Goal: Task Accomplishment & Management: Use online tool/utility

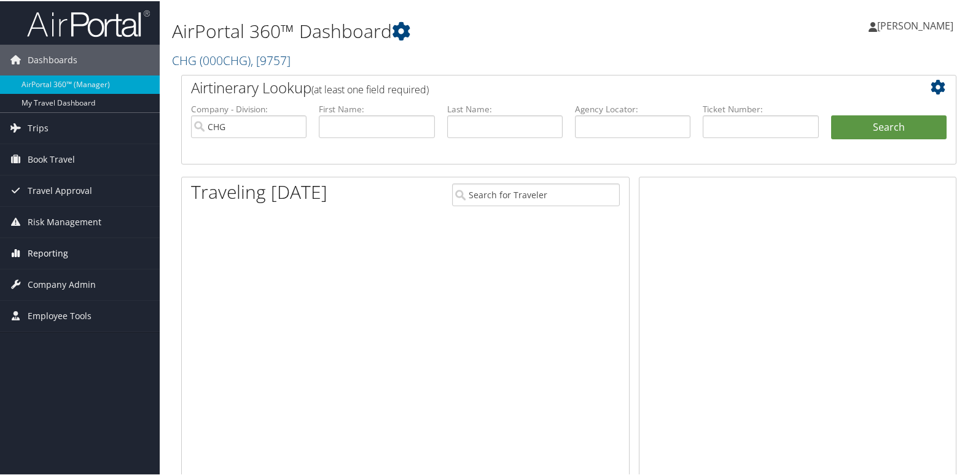
click at [85, 250] on link "Reporting" at bounding box center [80, 252] width 160 height 31
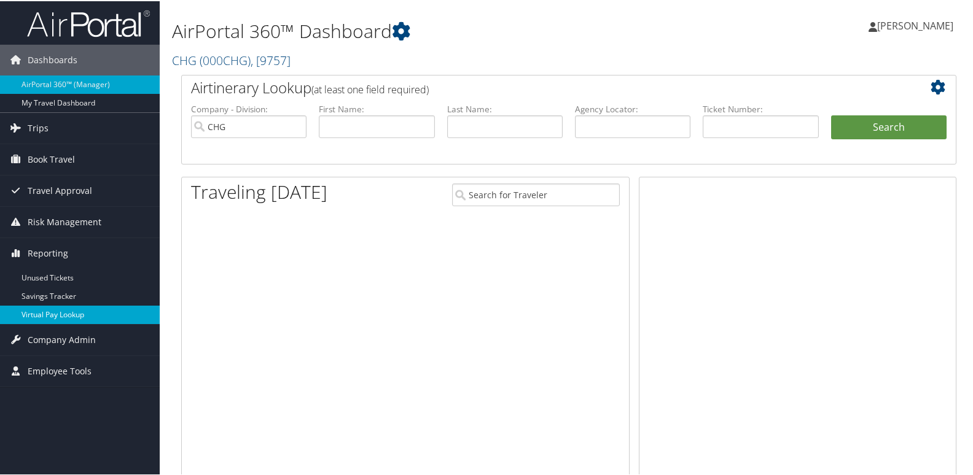
click at [53, 307] on link "Virtual Pay Lookup" at bounding box center [80, 314] width 160 height 18
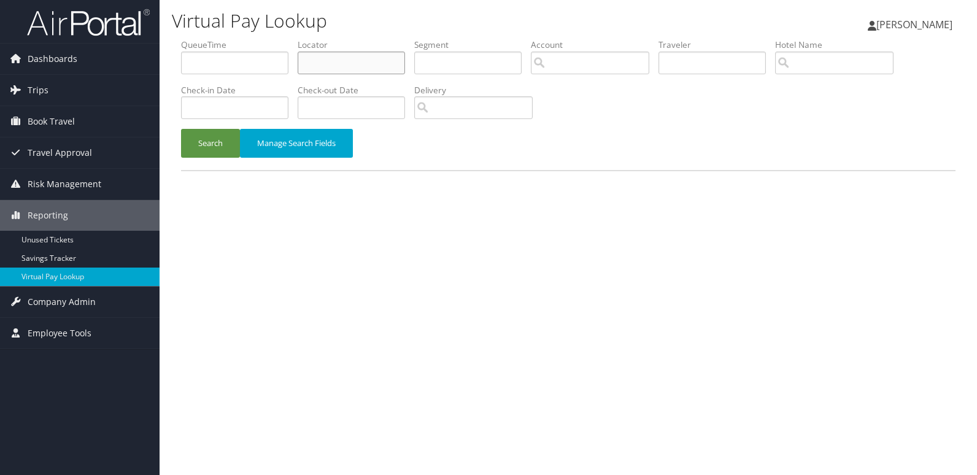
click at [388, 60] on input "text" at bounding box center [351, 63] width 107 height 23
paste input "MNPRUI"
type input "MNPRUI"
click at [212, 146] on button "Search" at bounding box center [210, 143] width 59 height 29
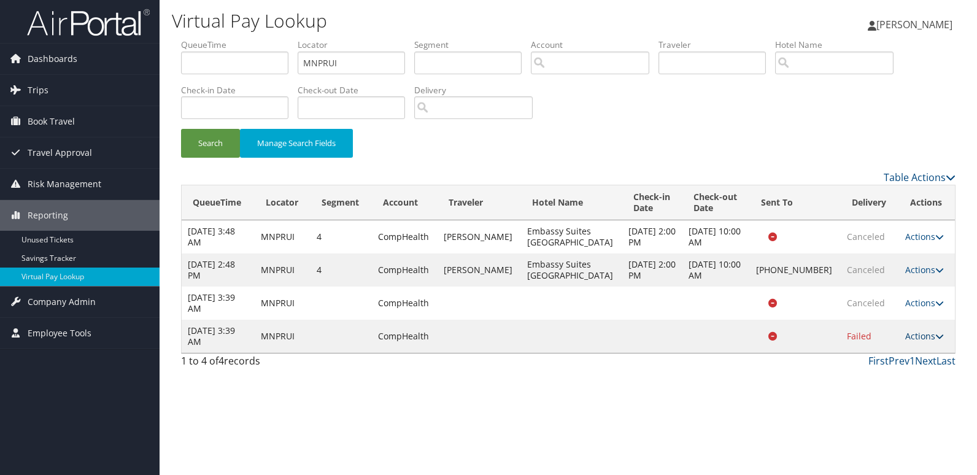
click at [921, 340] on link "Actions" at bounding box center [925, 336] width 39 height 12
click at [907, 382] on link "Logs" at bounding box center [895, 375] width 77 height 21
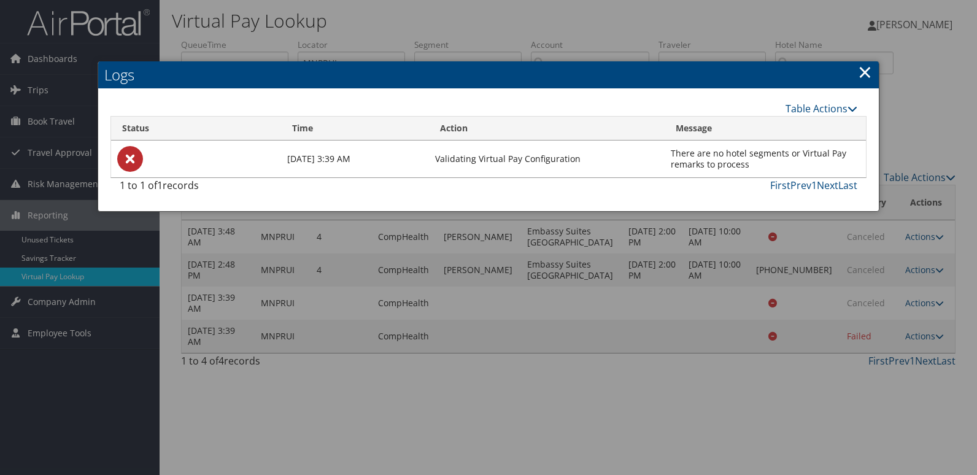
click at [861, 76] on link "×" at bounding box center [865, 72] width 14 height 25
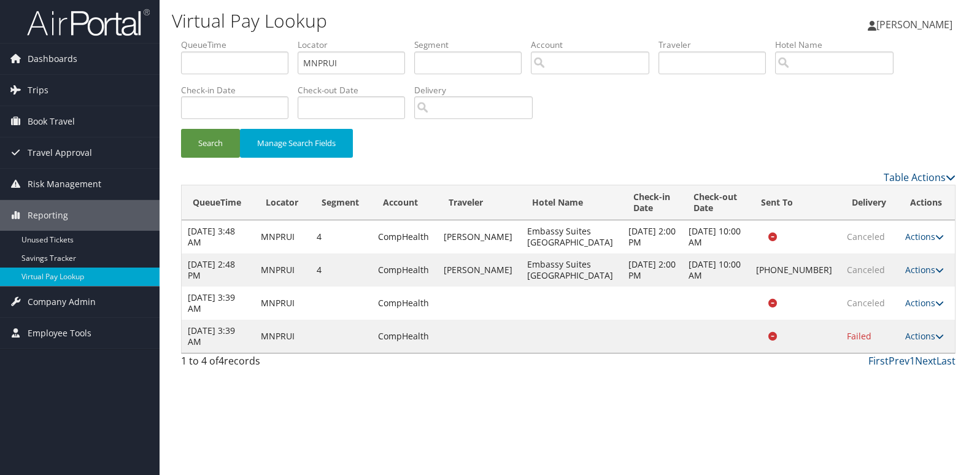
click at [655, 359] on div "First Prev 1 Next Last" at bounding box center [667, 361] width 577 height 15
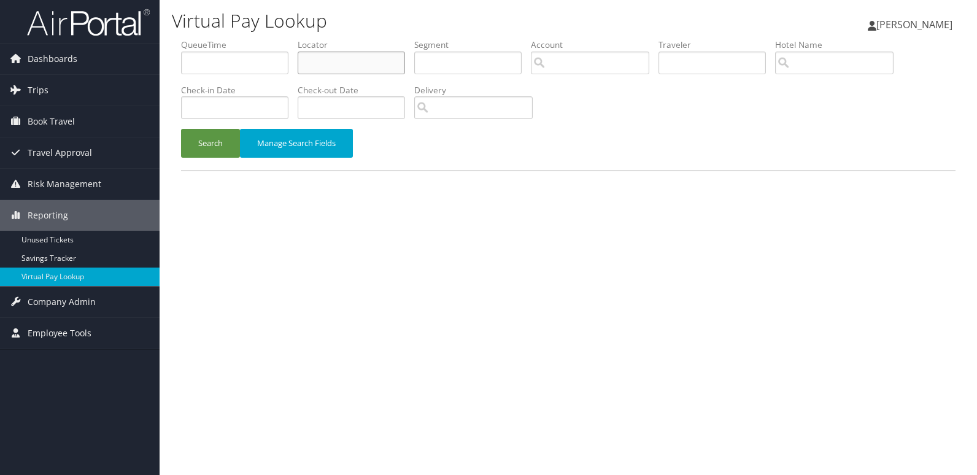
click at [391, 62] on input "text" at bounding box center [351, 63] width 107 height 23
paste input "DGJTKI"
type input "DGJTKI"
click at [188, 150] on button "Search" at bounding box center [210, 143] width 59 height 29
click at [357, 53] on input "text" at bounding box center [351, 63] width 107 height 23
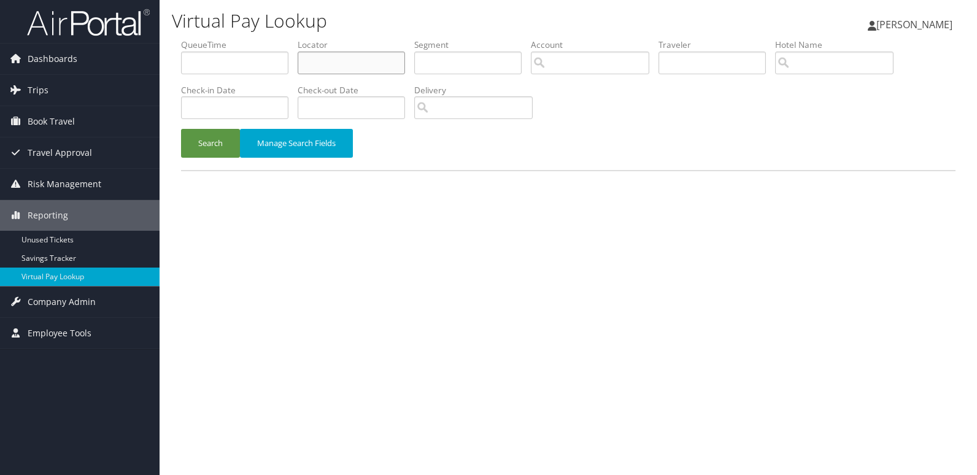
paste input "GWJXYF"
type input "GWJXYF"
click at [214, 138] on button "Search" at bounding box center [210, 143] width 59 height 29
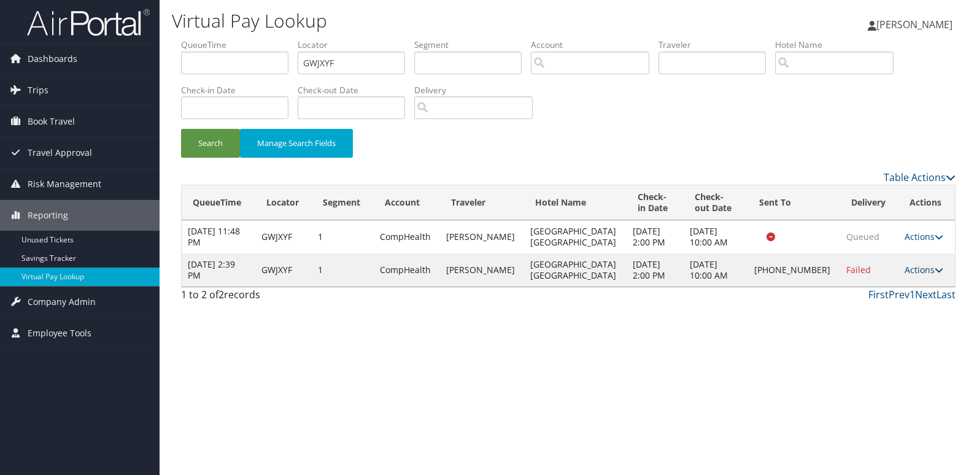
click at [905, 268] on link "Actions" at bounding box center [924, 270] width 39 height 12
click at [881, 307] on link "Logs" at bounding box center [881, 308] width 105 height 21
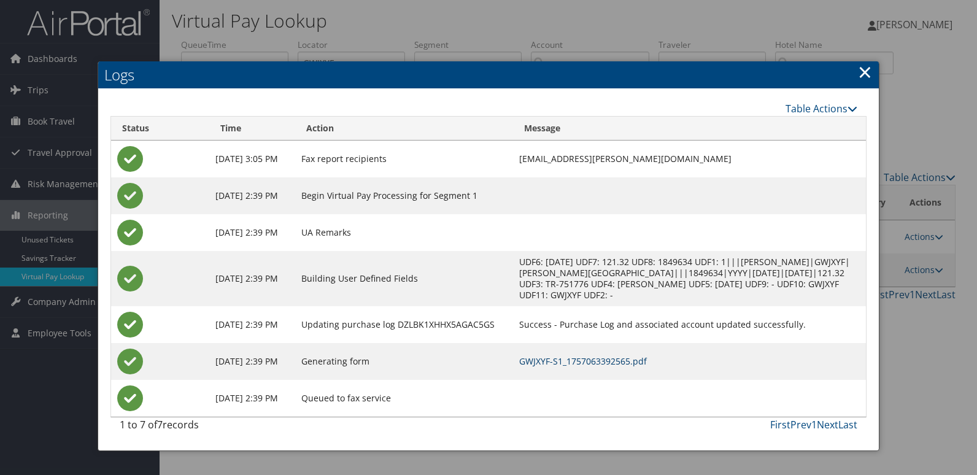
click at [643, 359] on link "GWJXYF-S1_1757063392565.pdf" at bounding box center [583, 362] width 128 height 12
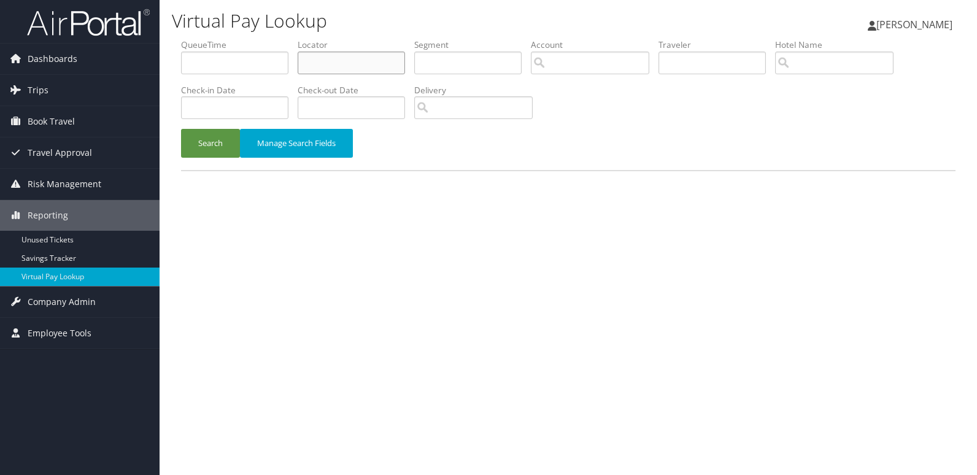
click at [351, 63] on input "text" at bounding box center [351, 63] width 107 height 23
paste input "JETRYL"
type input "JETRYL"
click at [211, 141] on button "Search" at bounding box center [210, 143] width 59 height 29
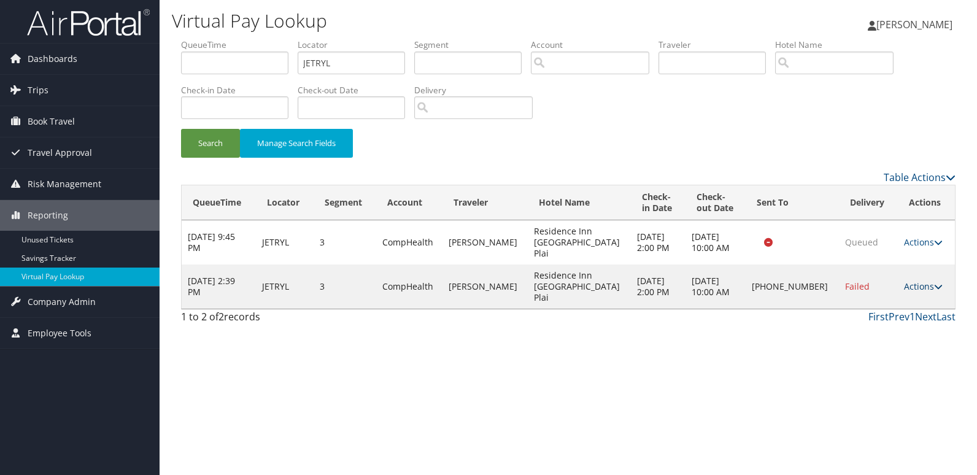
click at [906, 281] on link "Actions" at bounding box center [923, 287] width 39 height 12
click at [880, 311] on link "Logs" at bounding box center [882, 308] width 105 height 21
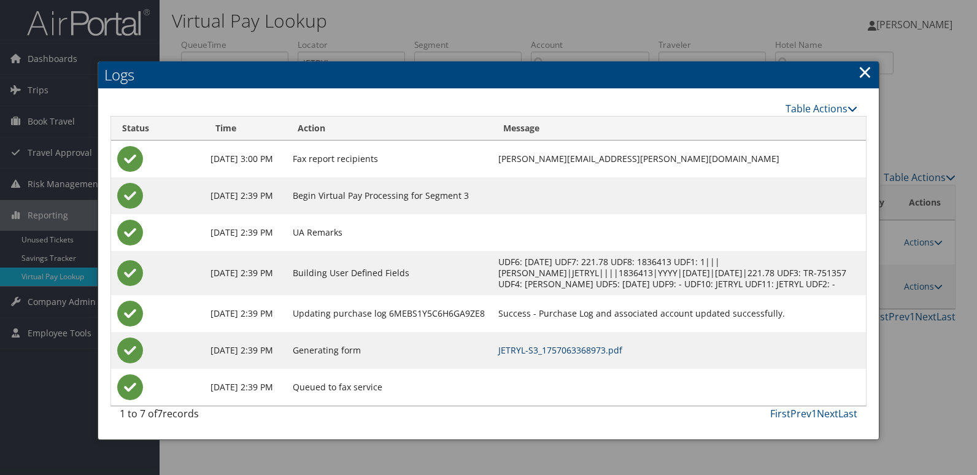
click at [614, 356] on link "JETRYL-S3_1757063368973.pdf" at bounding box center [561, 350] width 124 height 12
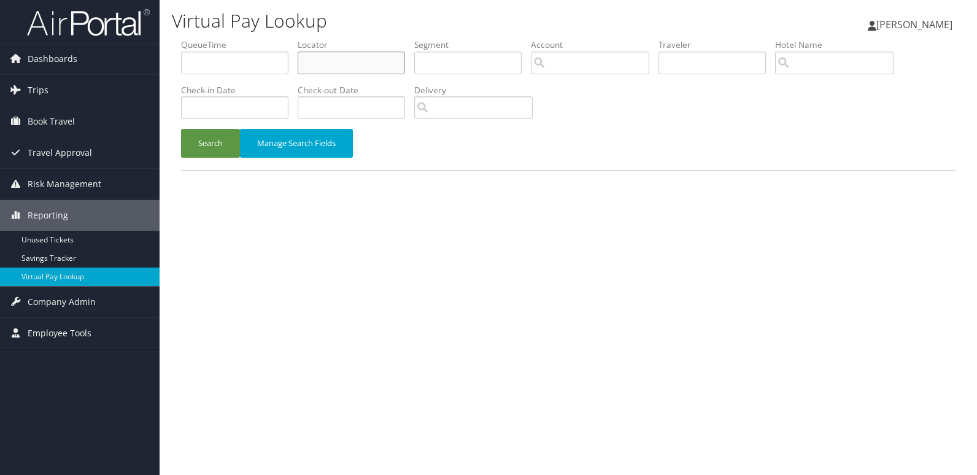
click at [344, 55] on input "text" at bounding box center [351, 63] width 107 height 23
paste input "QLBHKI"
type input "QLBHKI"
click at [224, 149] on button "Search" at bounding box center [210, 143] width 59 height 29
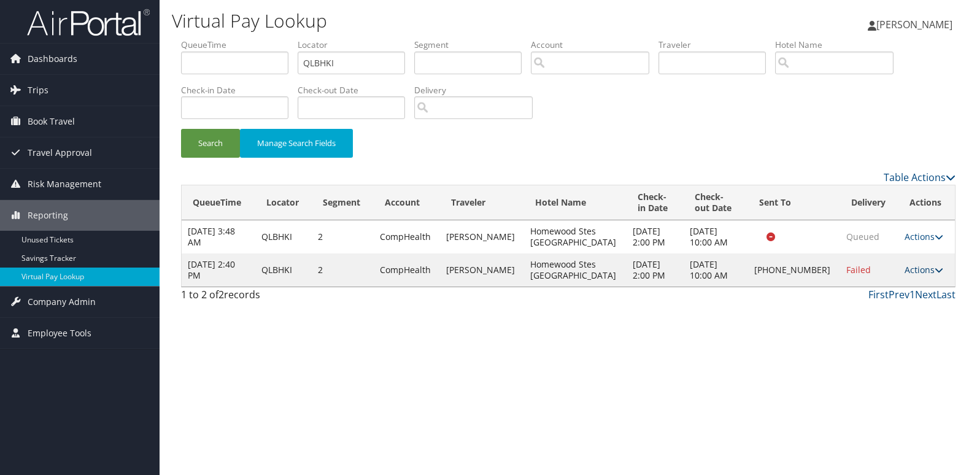
click at [935, 270] on icon at bounding box center [939, 270] width 9 height 9
click at [904, 315] on link "Logs" at bounding box center [882, 308] width 105 height 21
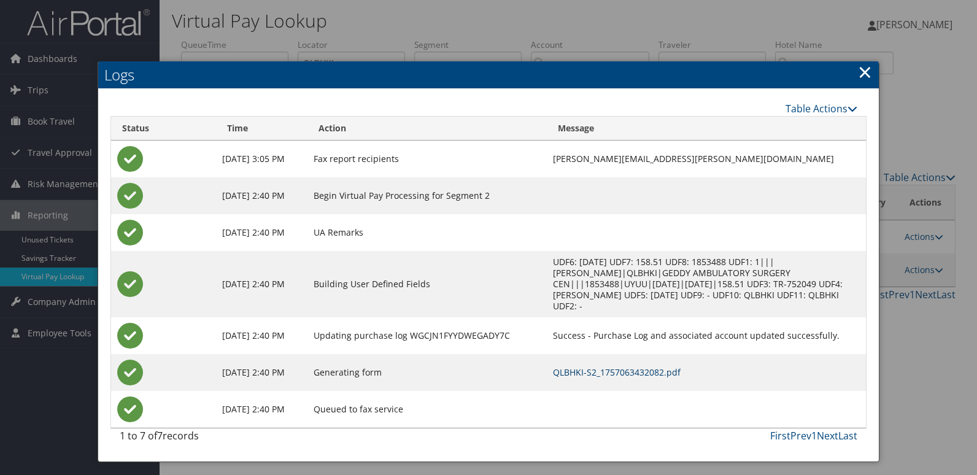
click at [644, 367] on link "QLBHKI-S2_1757063432082.pdf" at bounding box center [617, 373] width 128 height 12
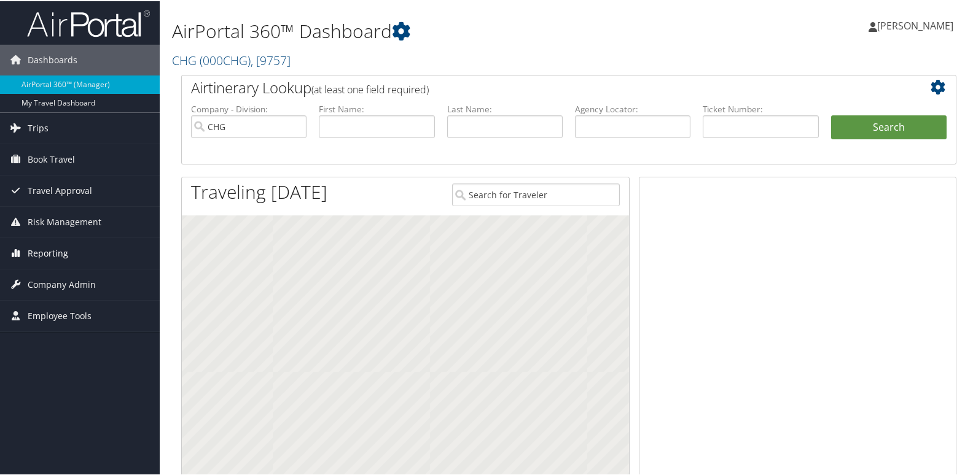
drag, startPoint x: 0, startPoint y: 0, endPoint x: 53, endPoint y: 240, distance: 245.8
click at [43, 244] on span "Reporting" at bounding box center [48, 252] width 41 height 31
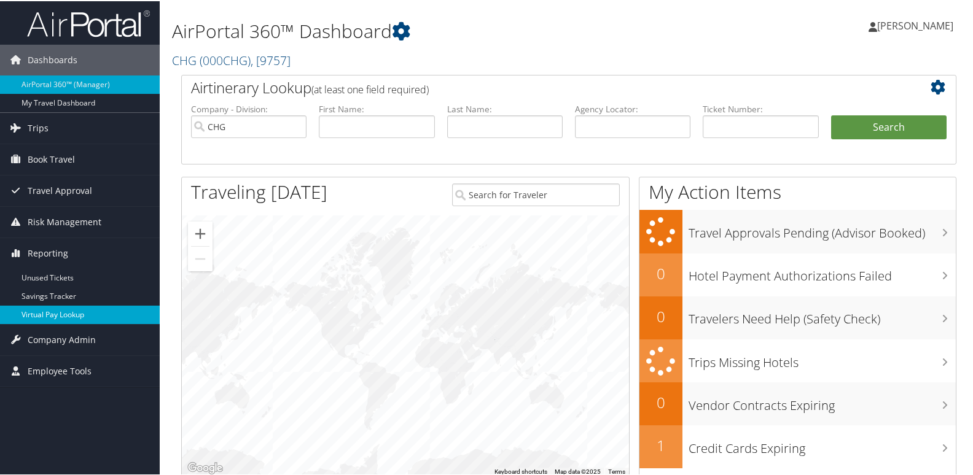
click at [63, 317] on link "Virtual Pay Lookup" at bounding box center [80, 314] width 160 height 18
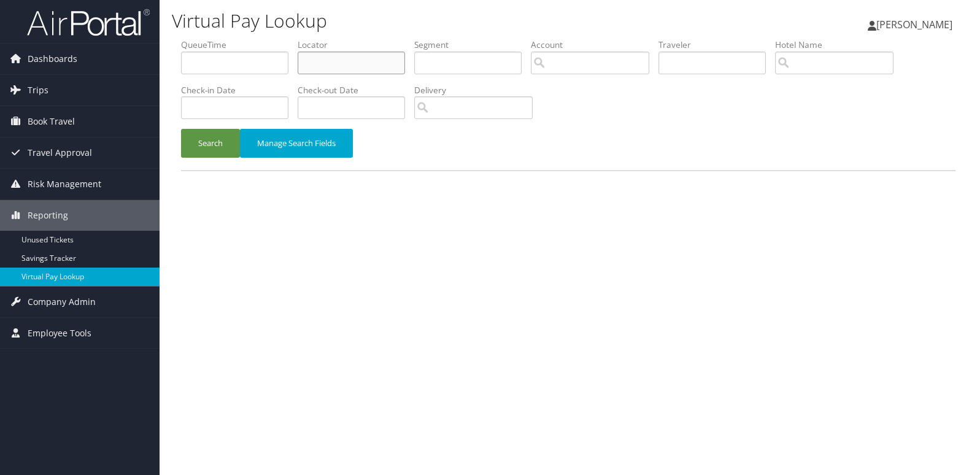
click at [351, 58] on input "text" at bounding box center [351, 63] width 107 height 23
paste input "ISWYCH"
type input "ISWYCH"
click at [217, 144] on button "Search" at bounding box center [210, 143] width 59 height 29
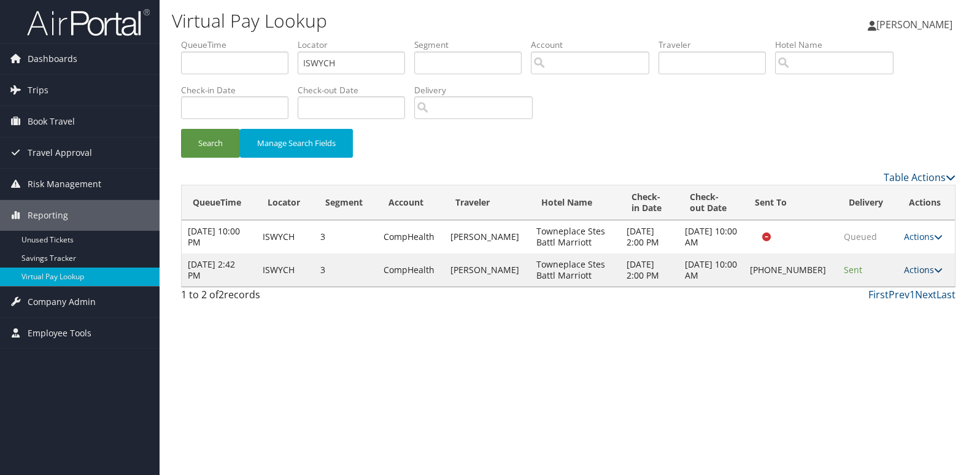
click at [908, 271] on link "Actions" at bounding box center [923, 270] width 39 height 12
click at [906, 305] on link "Logs" at bounding box center [882, 308] width 105 height 21
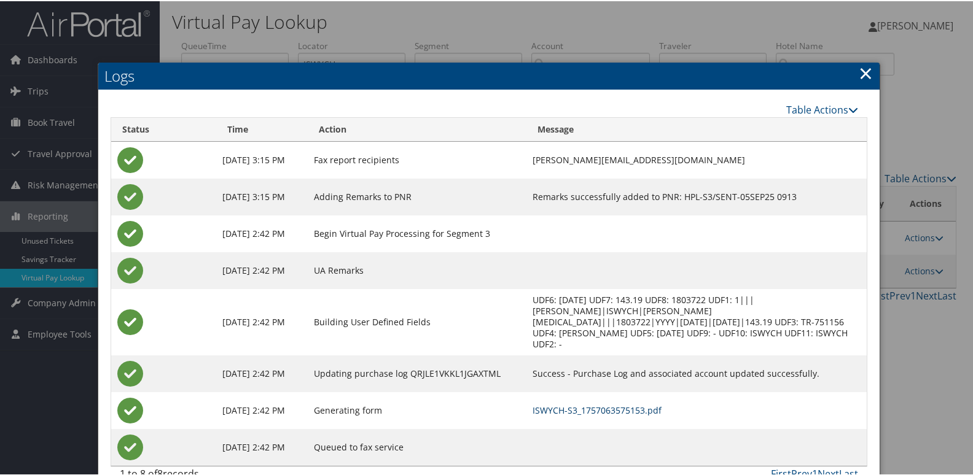
click at [613, 403] on link "ISWYCH-S3_1757063575153.pdf" at bounding box center [596, 409] width 129 height 12
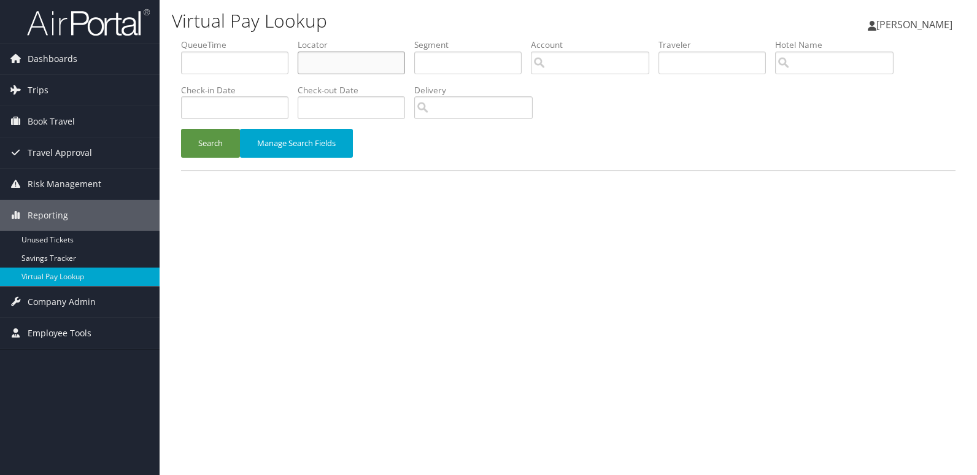
drag, startPoint x: 362, startPoint y: 60, endPoint x: 335, endPoint y: 77, distance: 31.5
click at [362, 60] on input "text" at bounding box center [351, 63] width 107 height 23
paste input "GOYHBU"
type input "GOYHBU"
click at [203, 142] on button "Search" at bounding box center [210, 143] width 59 height 29
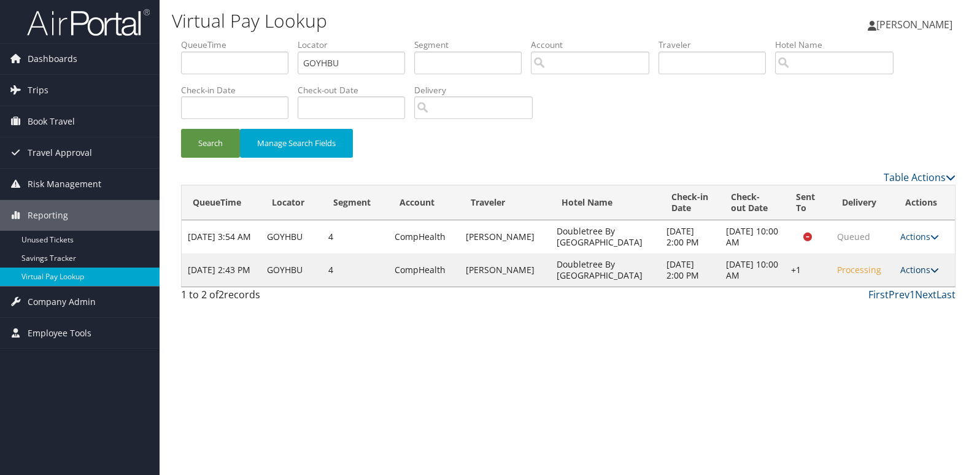
click at [923, 271] on link "Actions" at bounding box center [920, 270] width 39 height 12
click at [893, 318] on link "Logs" at bounding box center [882, 308] width 105 height 21
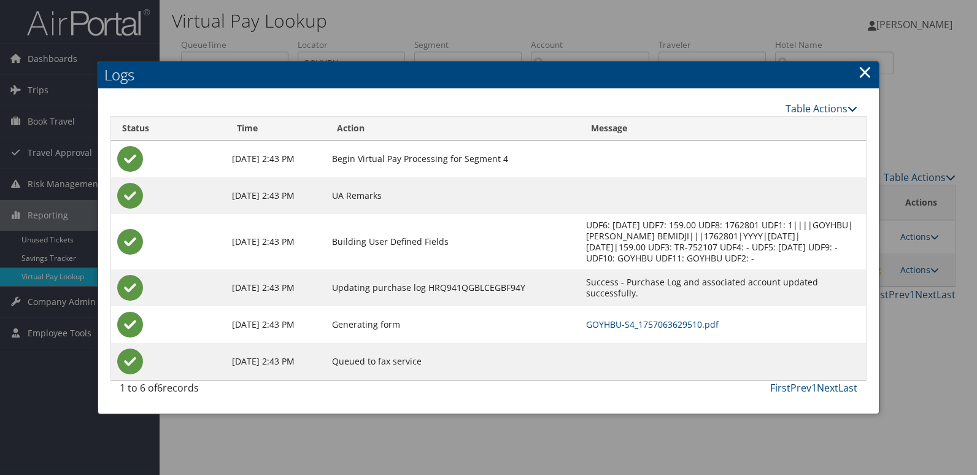
click at [687, 333] on td "GOYHBU-S4_1757063629510.pdf" at bounding box center [723, 324] width 286 height 37
click at [692, 328] on link "GOYHBU-S4_1757063629510.pdf" at bounding box center [652, 325] width 133 height 12
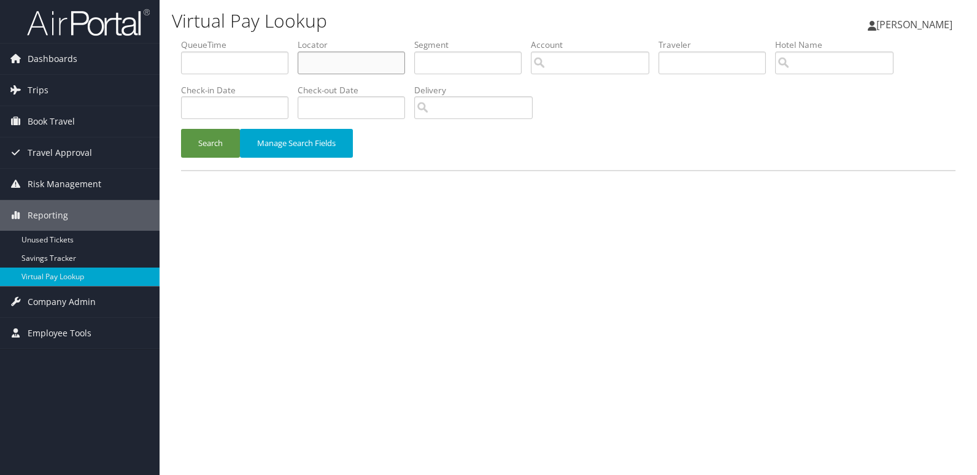
click at [379, 63] on input "text" at bounding box center [351, 63] width 107 height 23
paste input "CYGVUH"
type input "CYGVUH"
click at [212, 143] on button "Search" at bounding box center [210, 143] width 59 height 29
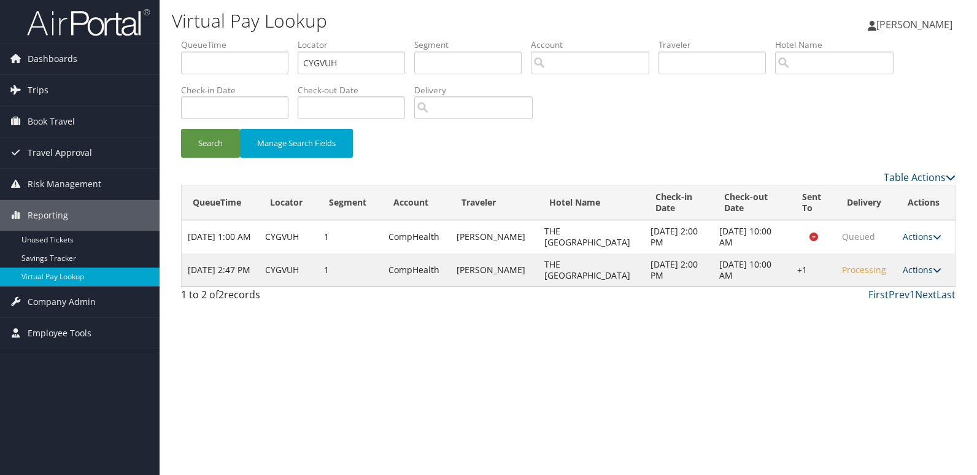
click at [923, 269] on link "Actions" at bounding box center [922, 270] width 39 height 12
click at [910, 306] on link "Logs" at bounding box center [883, 308] width 105 height 21
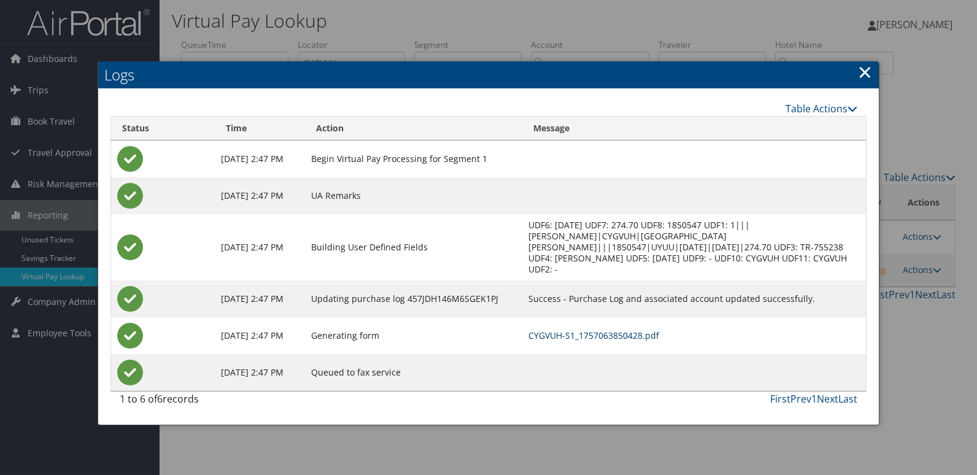
click at [659, 330] on link "CYGVUH-S1_1757063850428.pdf" at bounding box center [594, 336] width 131 height 12
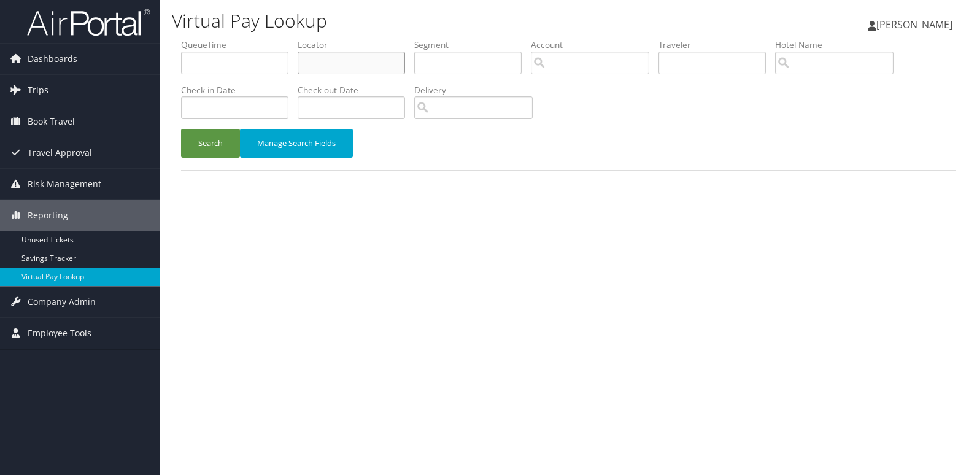
click at [359, 65] on input "text" at bounding box center [351, 63] width 107 height 23
paste input "LEEGYO"
type input "LEEGYO"
click at [210, 145] on button "Search" at bounding box center [210, 143] width 59 height 29
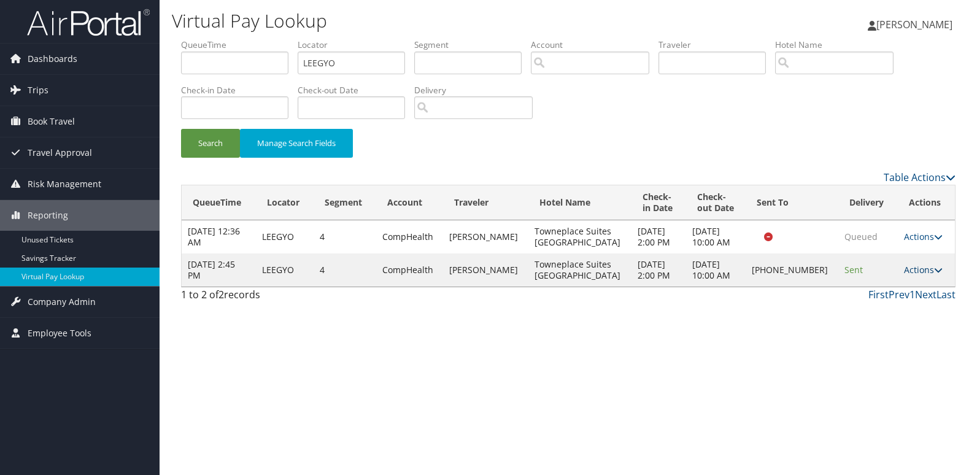
click at [914, 274] on link "Actions" at bounding box center [923, 270] width 39 height 12
click at [886, 309] on link "Logs" at bounding box center [881, 314] width 105 height 21
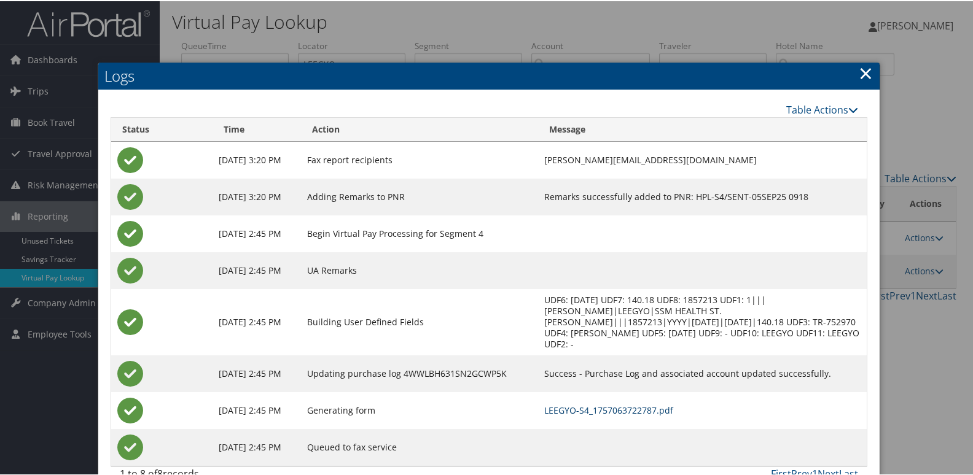
click at [650, 410] on link "LEEGYO-S4_1757063722787.pdf" at bounding box center [608, 409] width 129 height 12
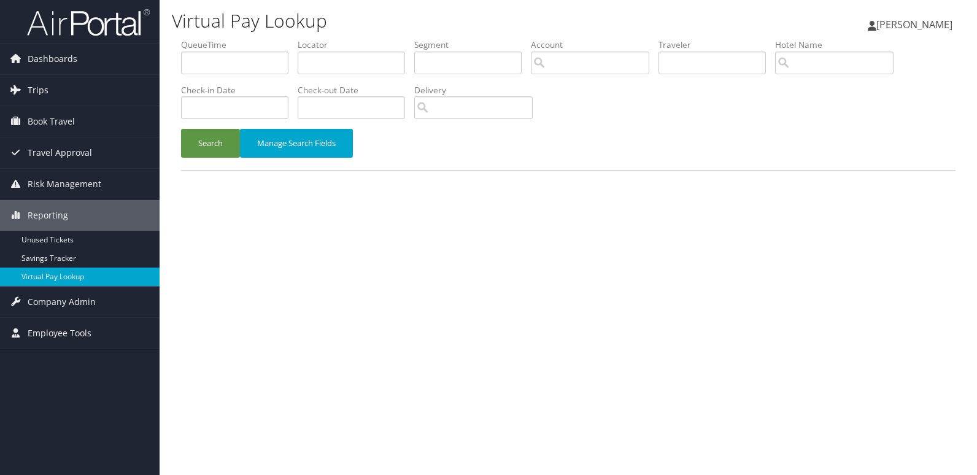
click at [392, 46] on label "Locator" at bounding box center [356, 45] width 117 height 12
click at [338, 58] on input "text" at bounding box center [351, 63] width 107 height 23
paste input "ARBAPJ"
type input "ARBAPJ"
click at [215, 144] on button "Search" at bounding box center [210, 143] width 59 height 29
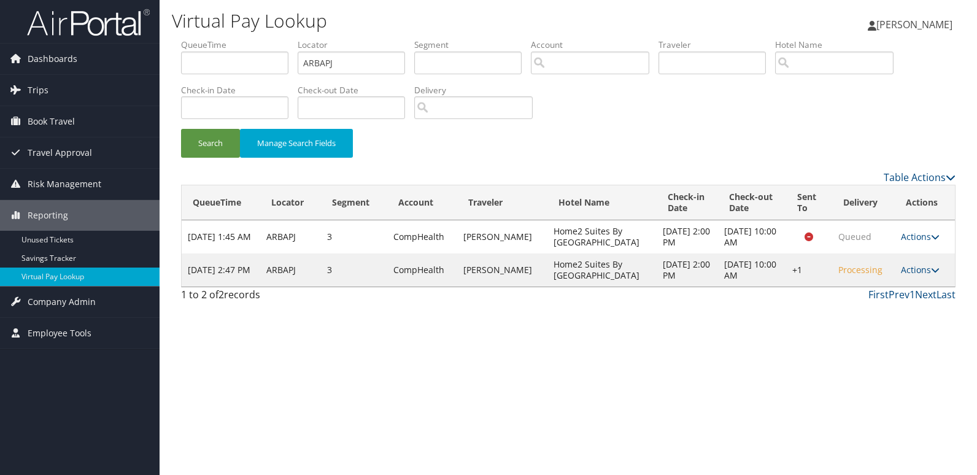
click at [911, 262] on td "Actions Resend Logs Delivery Information View Itinerary" at bounding box center [925, 270] width 60 height 33
click at [917, 268] on link "Actions" at bounding box center [920, 270] width 39 height 12
click at [898, 301] on link "Logs" at bounding box center [882, 308] width 105 height 21
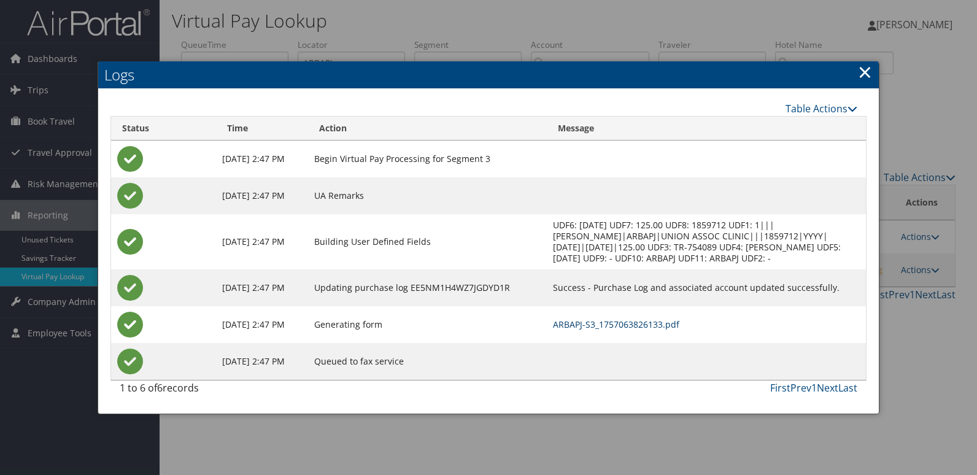
click at [674, 325] on link "ARBAPJ-S3_1757063826133.pdf" at bounding box center [616, 325] width 126 height 12
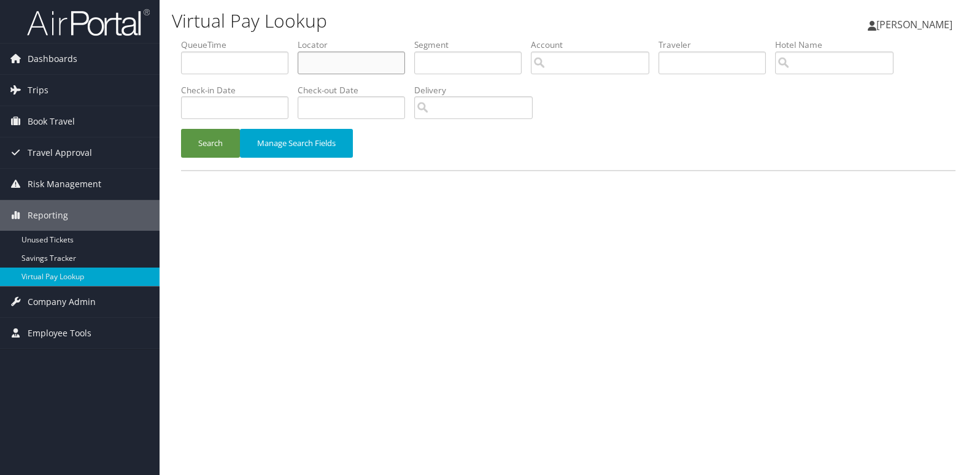
click at [337, 65] on input "text" at bounding box center [351, 63] width 107 height 23
paste input "JKZLNY"
type input "JKZLNY"
click at [197, 141] on button "Search" at bounding box center [210, 143] width 59 height 29
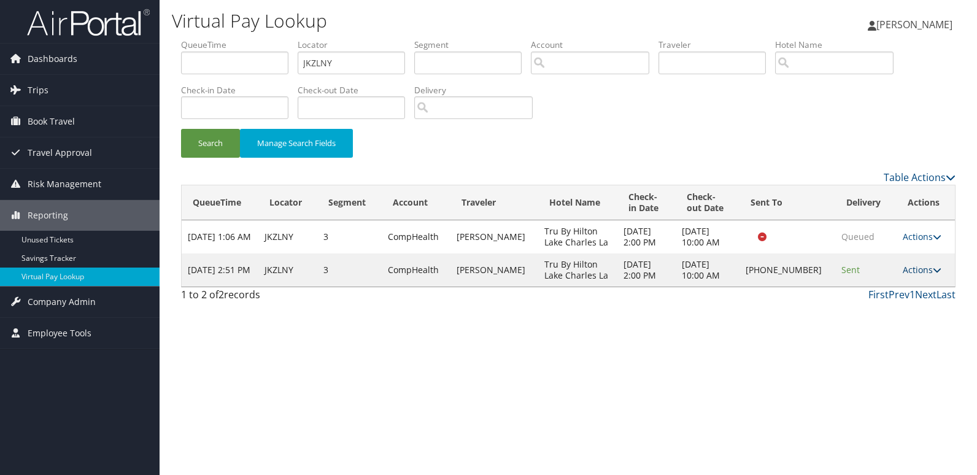
click at [925, 268] on link "Actions" at bounding box center [922, 270] width 39 height 12
click at [895, 303] on link "Logs" at bounding box center [880, 308] width 105 height 21
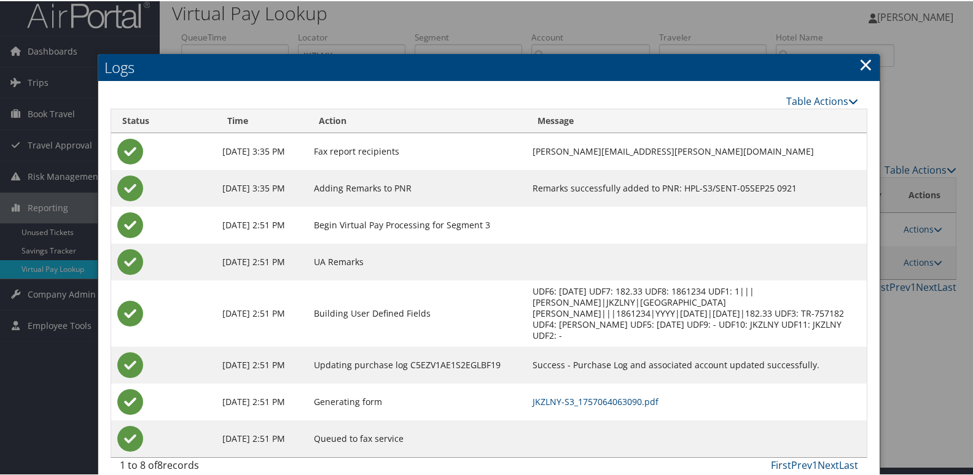
scroll to position [24, 0]
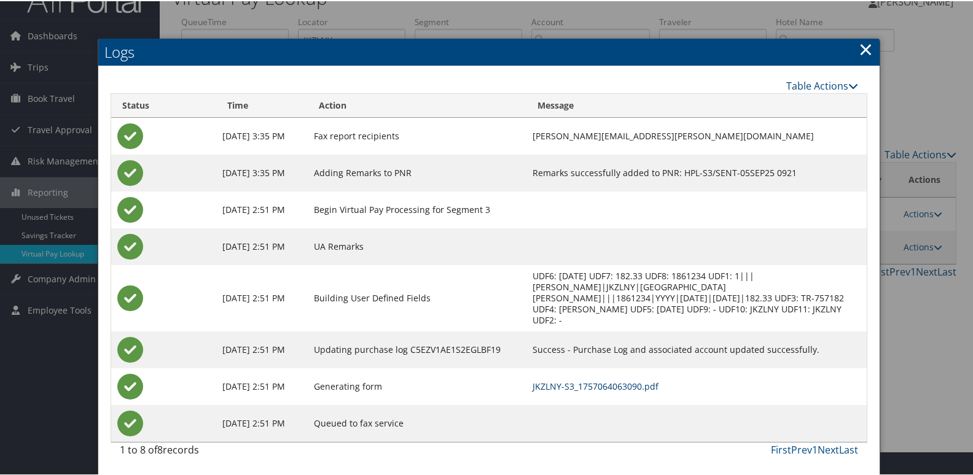
click at [649, 379] on link "JKZLNY-S3_1757064063090.pdf" at bounding box center [595, 385] width 126 height 12
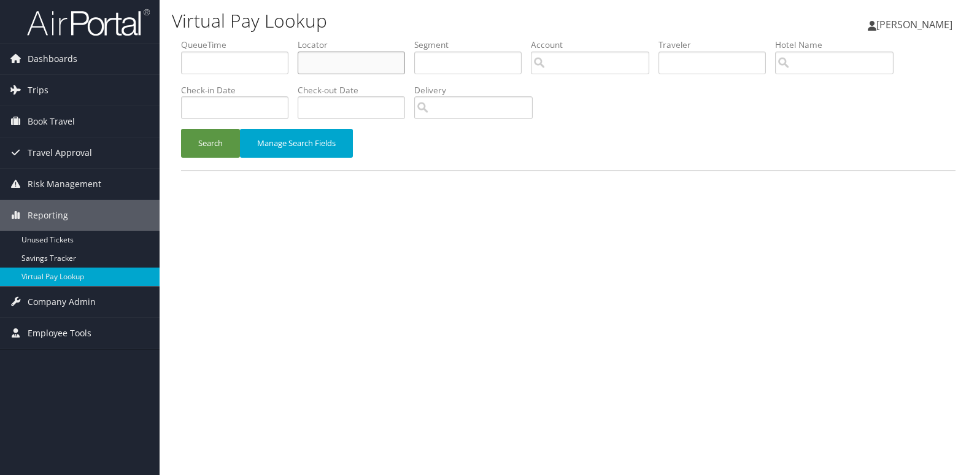
click at [338, 58] on input "text" at bounding box center [351, 63] width 107 height 23
paste input "IHYGGQ"
type input "IHYGGQ"
click at [204, 142] on button "Search" at bounding box center [210, 143] width 59 height 29
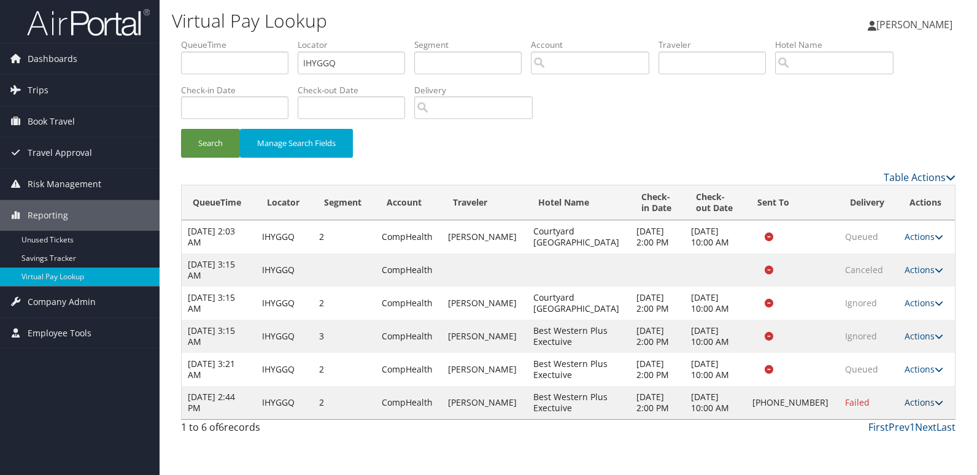
click at [907, 399] on link "Actions" at bounding box center [924, 403] width 39 height 12
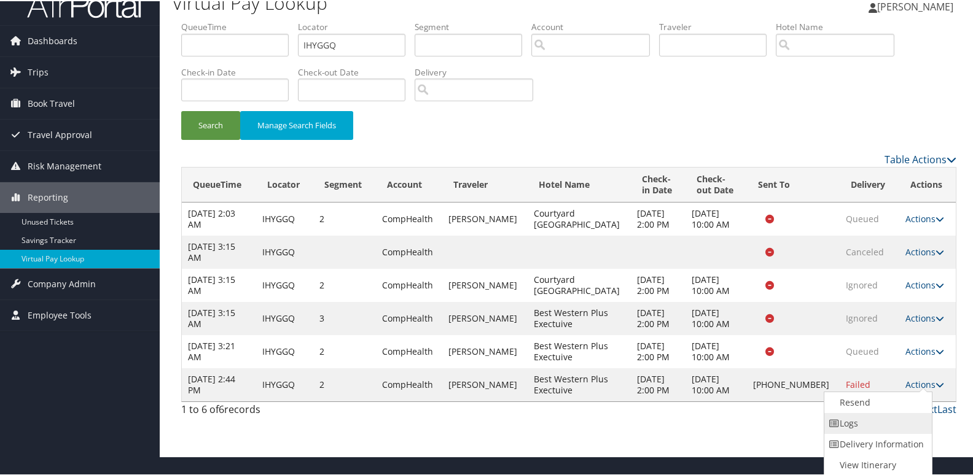
click at [879, 419] on link "Logs" at bounding box center [876, 422] width 105 height 21
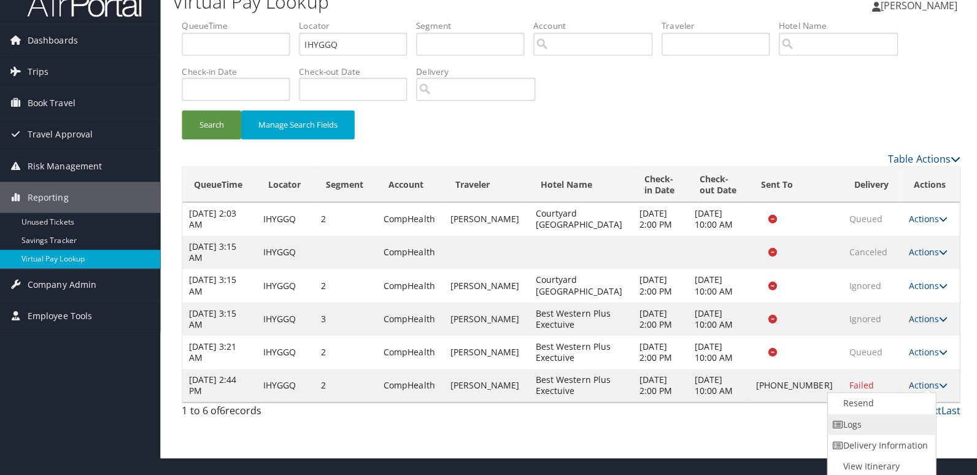
scroll to position [0, 0]
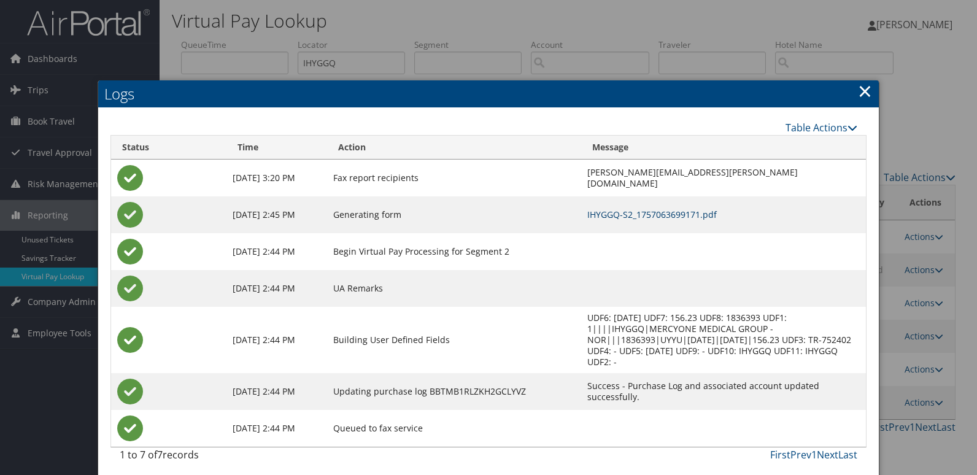
click at [633, 214] on link "IHYGGQ-S2_1757063699171.pdf" at bounding box center [653, 215] width 130 height 12
